Goal: Transaction & Acquisition: Subscribe to service/newsletter

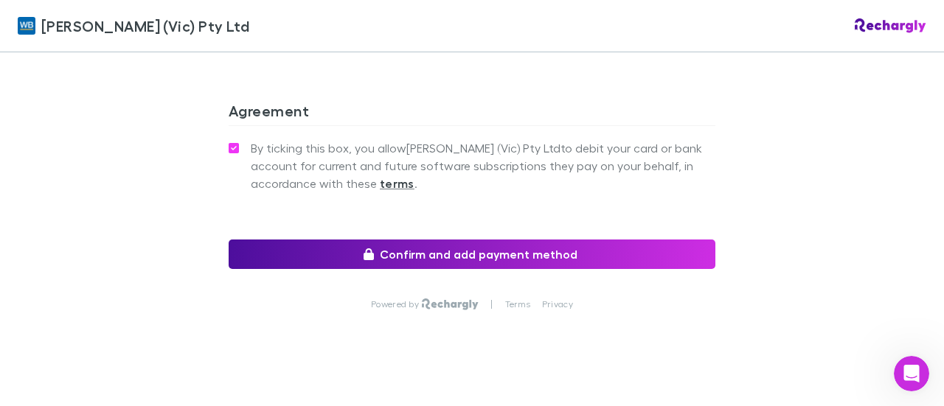
scroll to position [1471, 0]
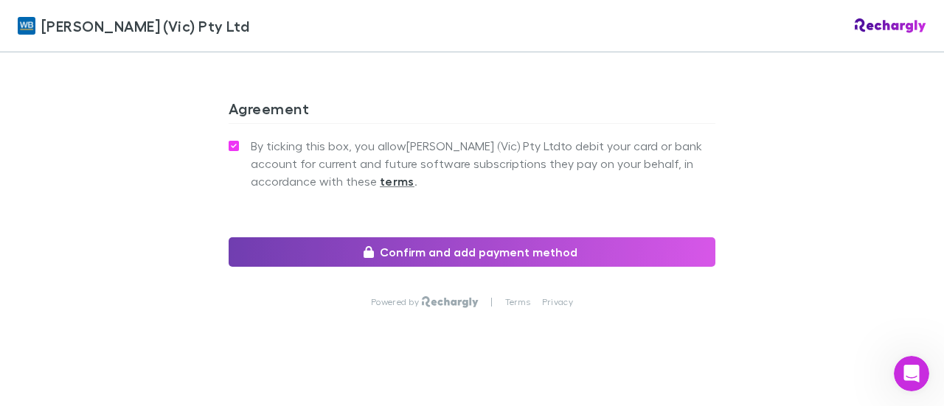
click at [400, 237] on button "Confirm and add payment method" at bounding box center [472, 251] width 487 height 29
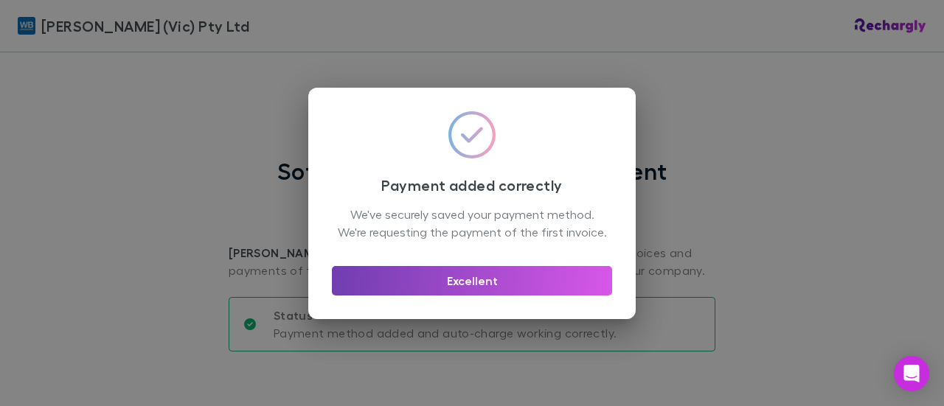
click at [473, 285] on button "Excellent" at bounding box center [472, 280] width 280 height 29
